Goal: Unclear: Browse casually

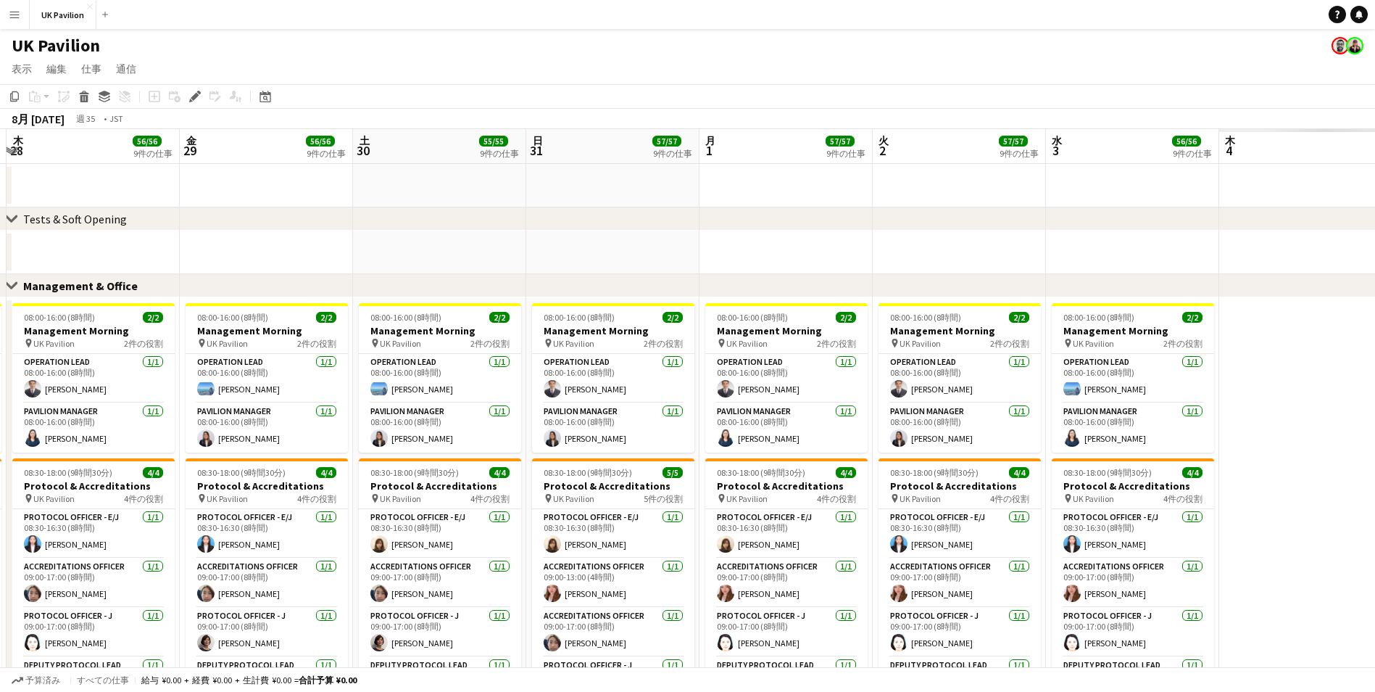
drag, startPoint x: 781, startPoint y: 138, endPoint x: 249, endPoint y: 134, distance: 531.5
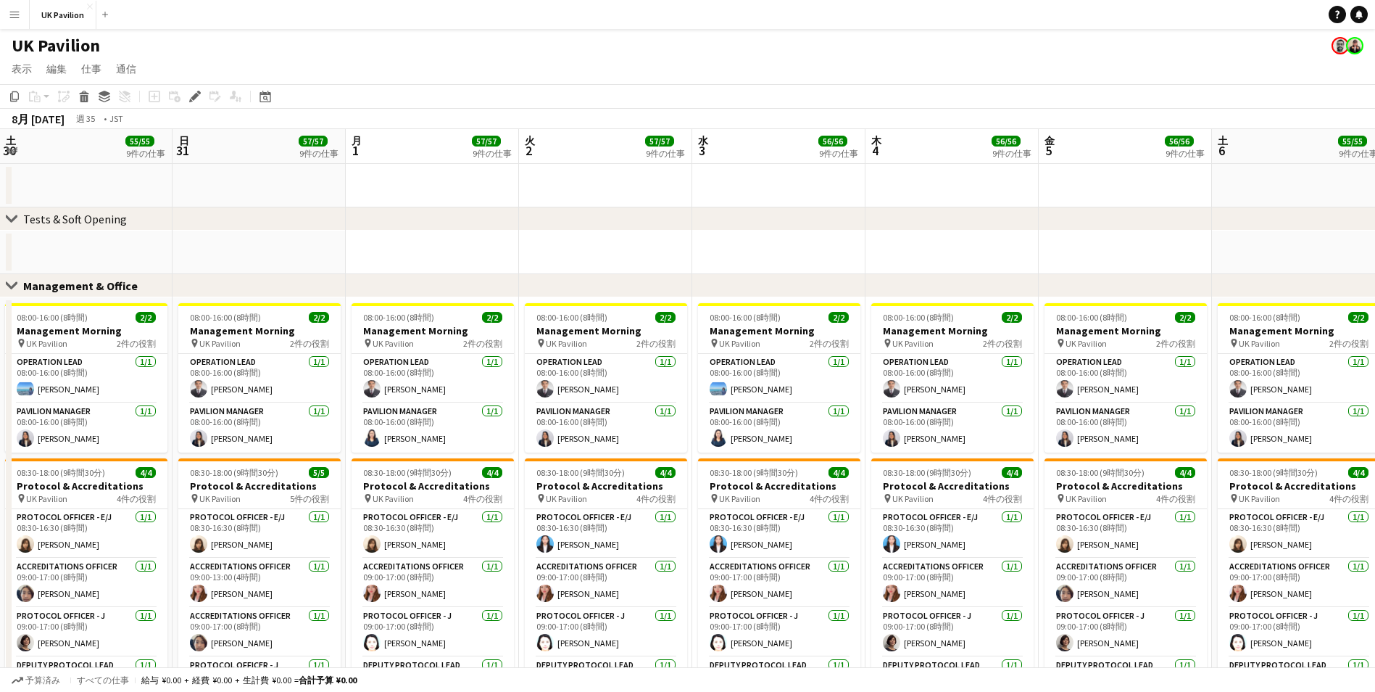
scroll to position [0, 515]
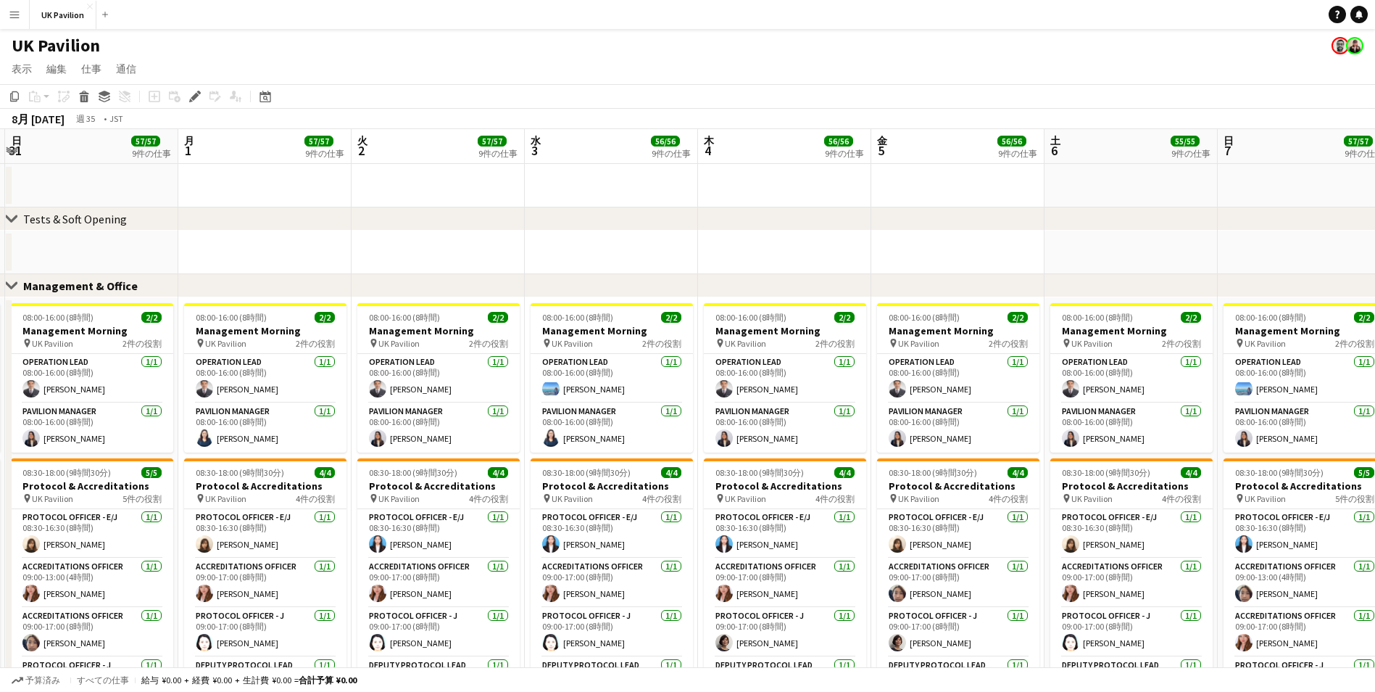
drag, startPoint x: 914, startPoint y: 138, endPoint x: 470, endPoint y: 144, distance: 444.5
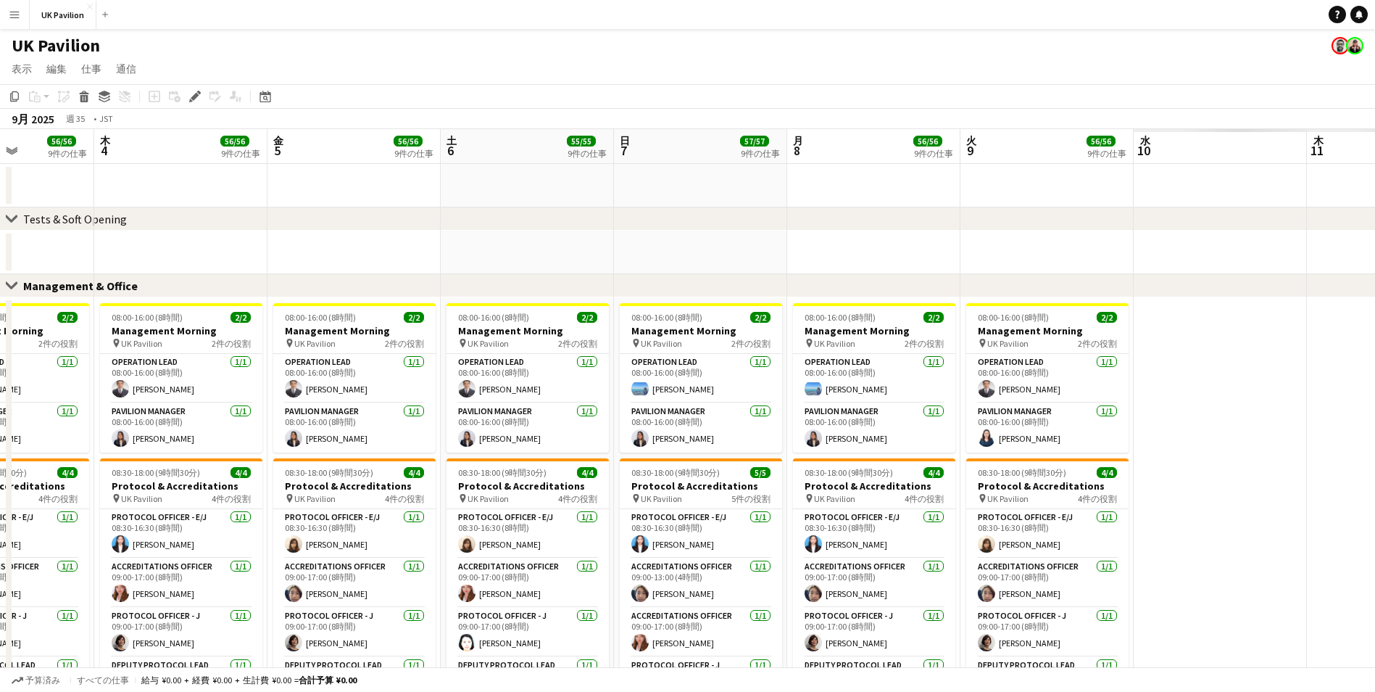
drag, startPoint x: 1101, startPoint y: 145, endPoint x: 610, endPoint y: 157, distance: 491.7
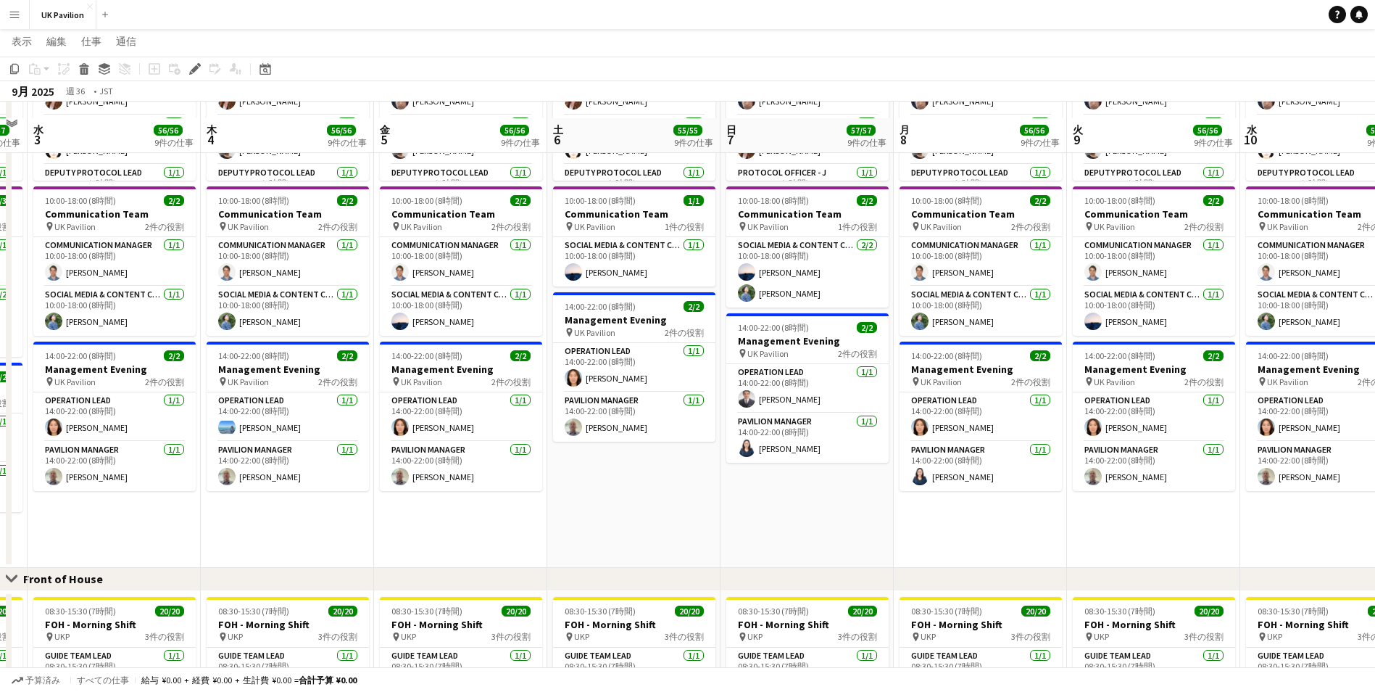
scroll to position [508, 0]
